Goal: Task Accomplishment & Management: Use online tool/utility

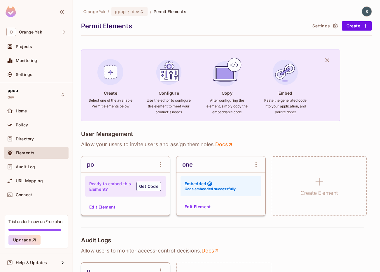
scroll to position [0, 0]
click at [325, 31] on div "Orange Yak / ppop : dev / Permit Elements Permit Elements Settings Create" at bounding box center [226, 20] width 290 height 29
click at [324, 26] on button "Settings" at bounding box center [324, 25] width 29 height 9
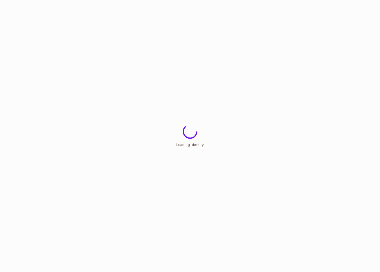
click at [16, 0] on html "Loading Identity" at bounding box center [190, 0] width 380 height 0
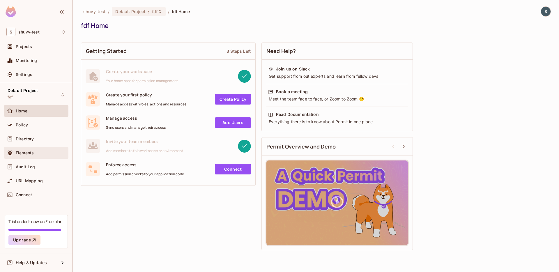
click at [30, 148] on div "Elements" at bounding box center [36, 153] width 64 height 12
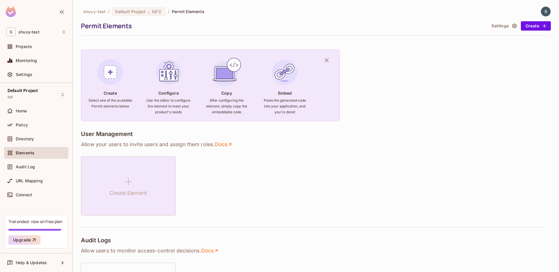
click at [125, 189] on h1 "Create Element" at bounding box center [129, 193] width 38 height 9
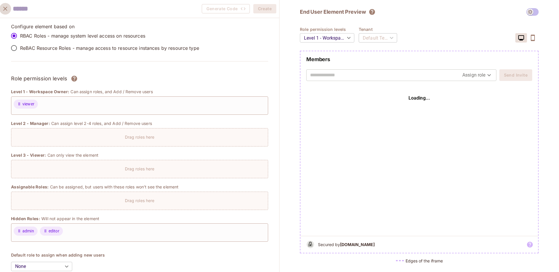
click at [6, 13] on button "close" at bounding box center [5, 9] width 12 height 12
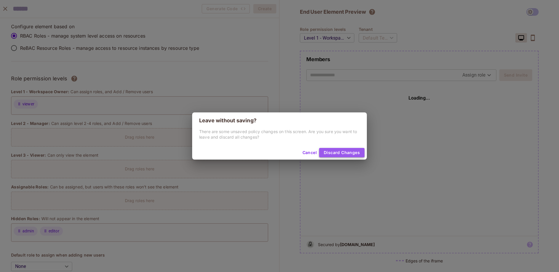
click at [338, 150] on button "Discard Changes" at bounding box center [341, 152] width 45 height 9
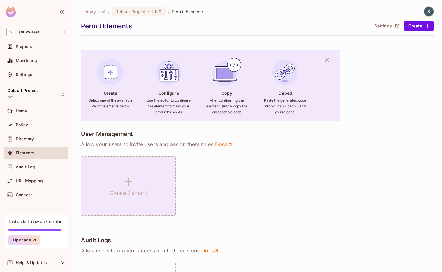
scroll to position [34, 0]
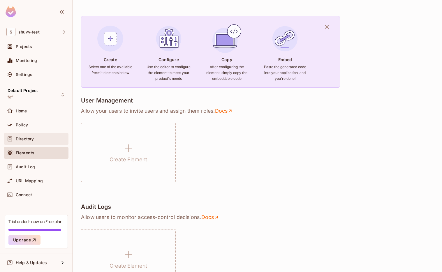
click at [43, 134] on div "Directory" at bounding box center [36, 139] width 64 height 12
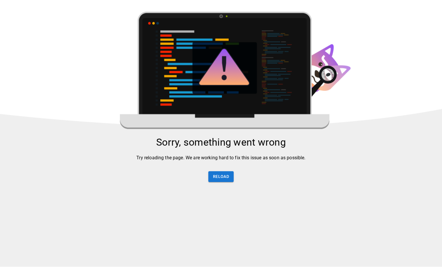
click at [39, 147] on html "Sorry, something went wrong Try reloading the page. We are working hard to fix …" at bounding box center [221, 134] width 442 height 268
click at [229, 178] on button "Reload" at bounding box center [220, 176] width 25 height 11
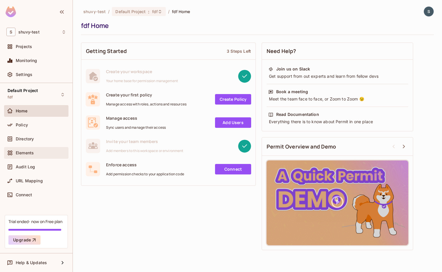
click at [51, 149] on div "Elements" at bounding box center [36, 152] width 60 height 7
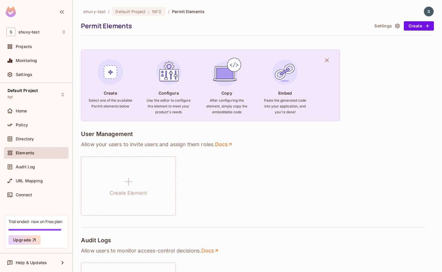
click at [438, 86] on div "shuvy-test / Default Project : fdf / Permit Elements Permit Elements Settings C…" at bounding box center [257, 136] width 369 height 272
click at [371, 175] on div "Create Element" at bounding box center [257, 185] width 353 height 59
click at [369, 177] on div "Create Element" at bounding box center [257, 185] width 353 height 59
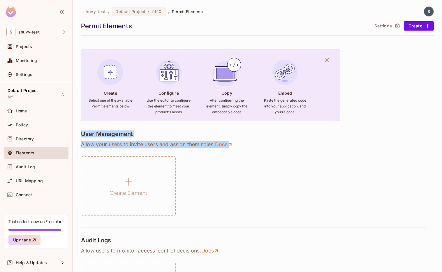
click at [369, 177] on div "Create Element" at bounding box center [257, 185] width 353 height 59
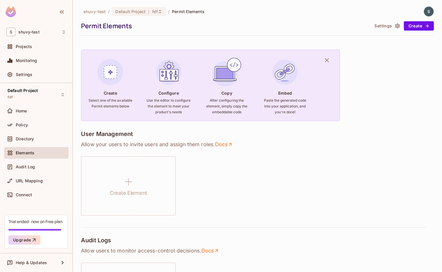
click at [374, 172] on div "Create Element" at bounding box center [257, 185] width 353 height 59
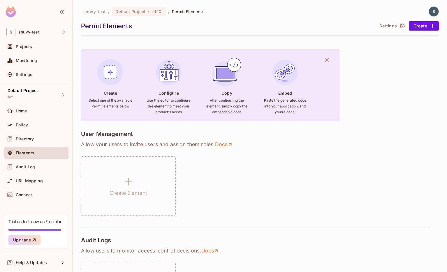
click at [242, 162] on div "Create Element" at bounding box center [260, 185] width 358 height 59
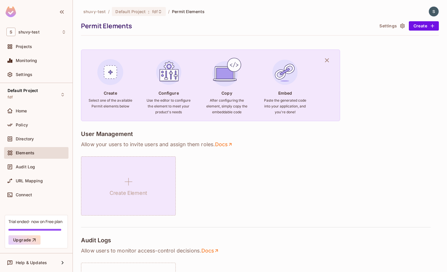
click at [140, 184] on div "Create Element" at bounding box center [128, 185] width 95 height 59
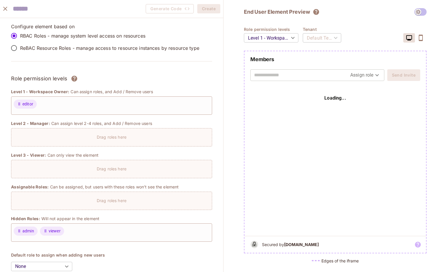
click at [68, 15] on div "Generate Code Create" at bounding box center [111, 9] width 223 height 18
click at [58, 7] on input "text" at bounding box center [45, 9] width 64 height 12
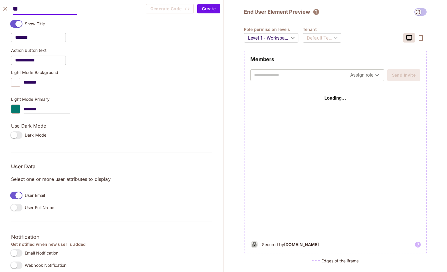
scroll to position [371, 0]
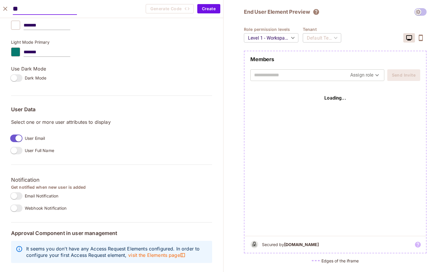
type input "**"
click at [206, 11] on button "Create" at bounding box center [208, 8] width 23 height 9
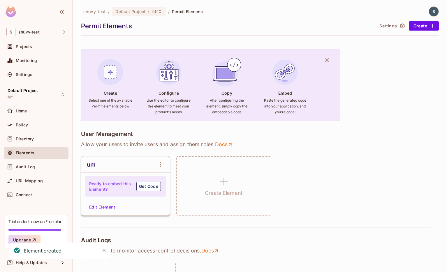
scroll to position [13, 0]
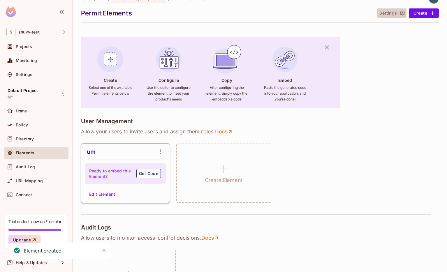
click at [388, 15] on button "Settings" at bounding box center [391, 12] width 29 height 9
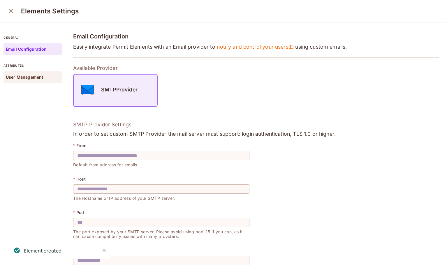
click at [37, 77] on p "User Management" at bounding box center [24, 77] width 37 height 5
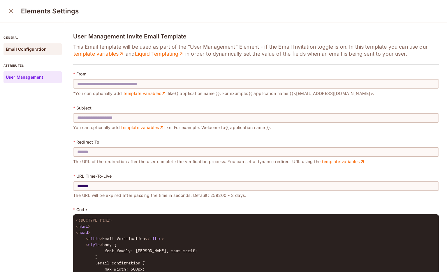
click at [33, 50] on p "Email Configuration" at bounding box center [26, 49] width 41 height 5
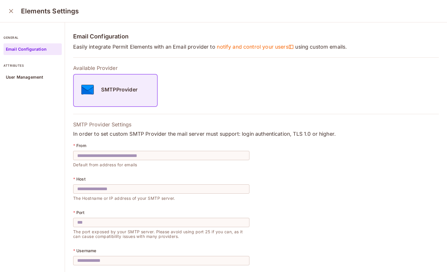
click at [9, 14] on icon "close" at bounding box center [11, 11] width 7 height 7
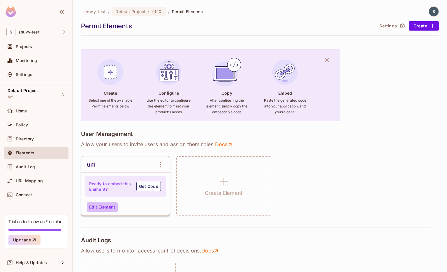
click at [93, 203] on button "Edit Element" at bounding box center [102, 207] width 31 height 9
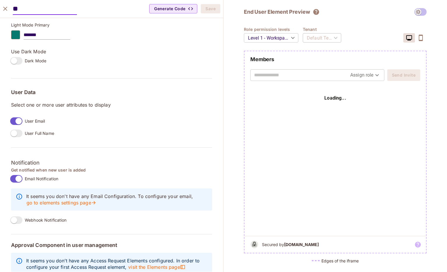
scroll to position [388, 0]
click at [4, 11] on icon "close" at bounding box center [5, 8] width 7 height 7
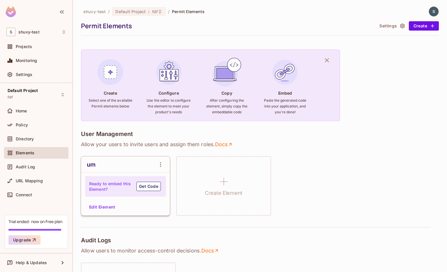
scroll to position [380, 0]
